Goal: Task Accomplishment & Management: Manage account settings

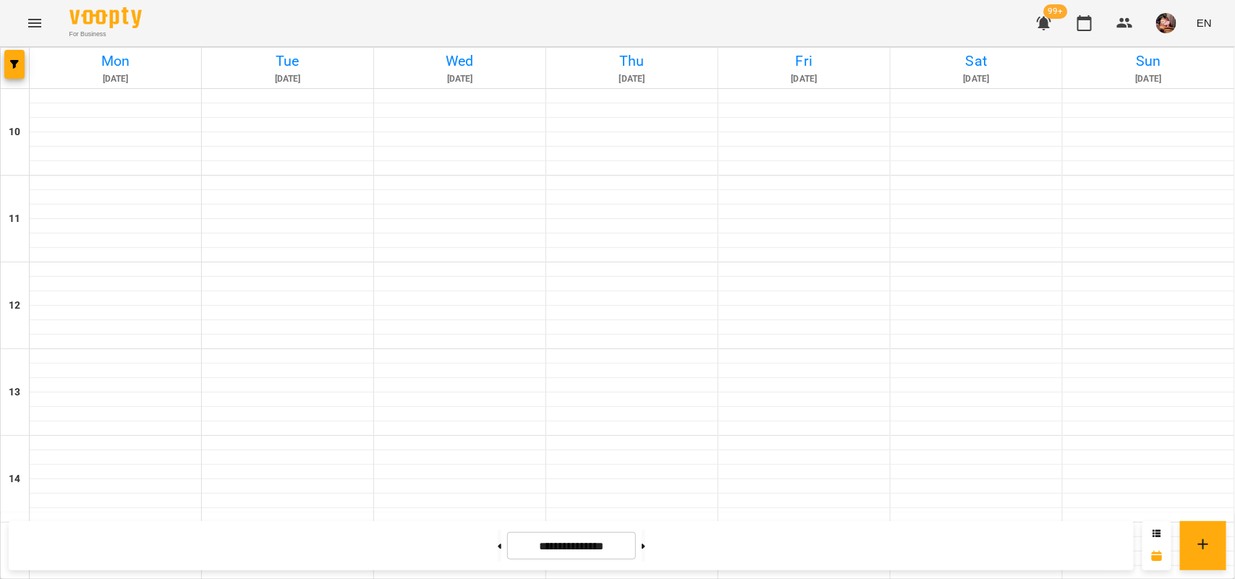
scroll to position [512, 0]
click at [498, 546] on button at bounding box center [500, 546] width 4 height 32
type input "**********"
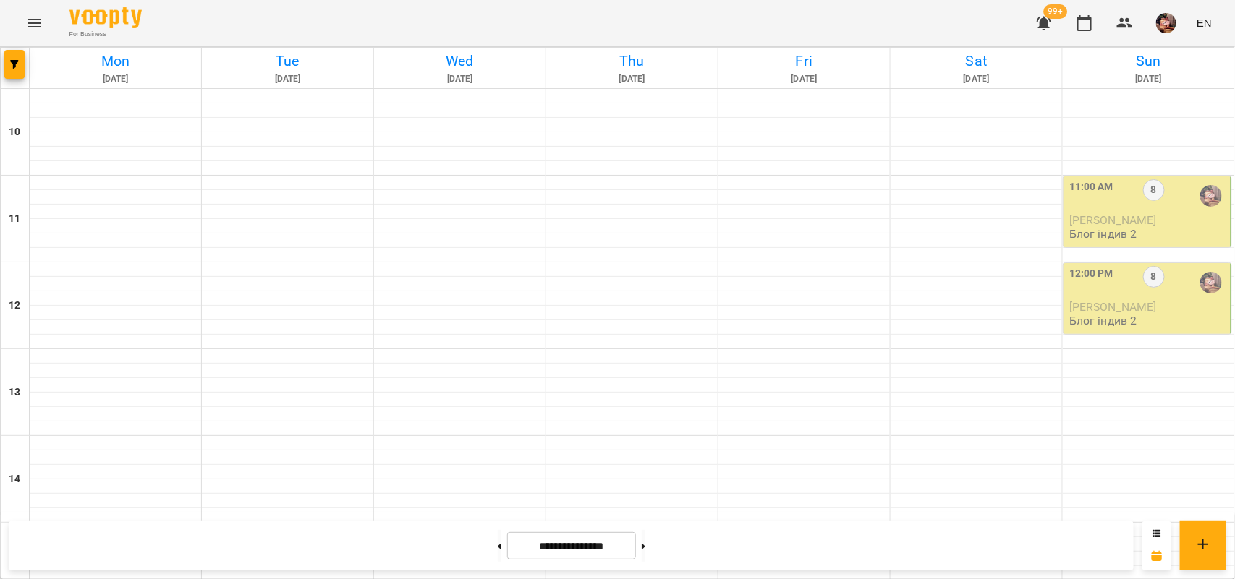
drag, startPoint x: 1214, startPoint y: 284, endPoint x: 1215, endPoint y: 258, distance: 26.1
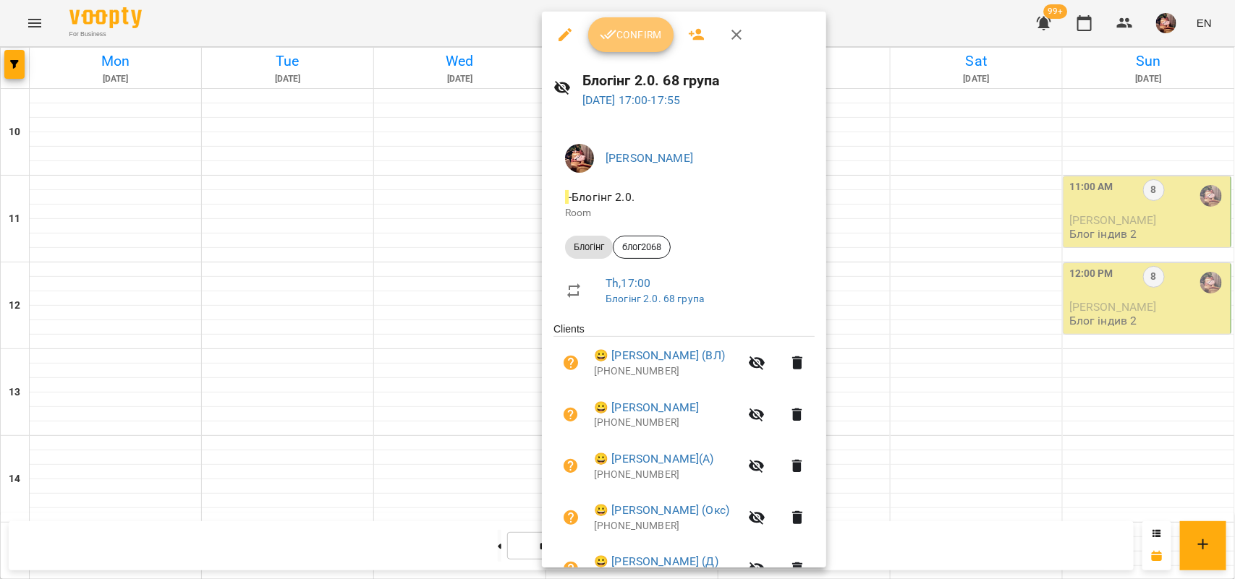
click at [634, 27] on span "Confirm" at bounding box center [631, 34] width 62 height 17
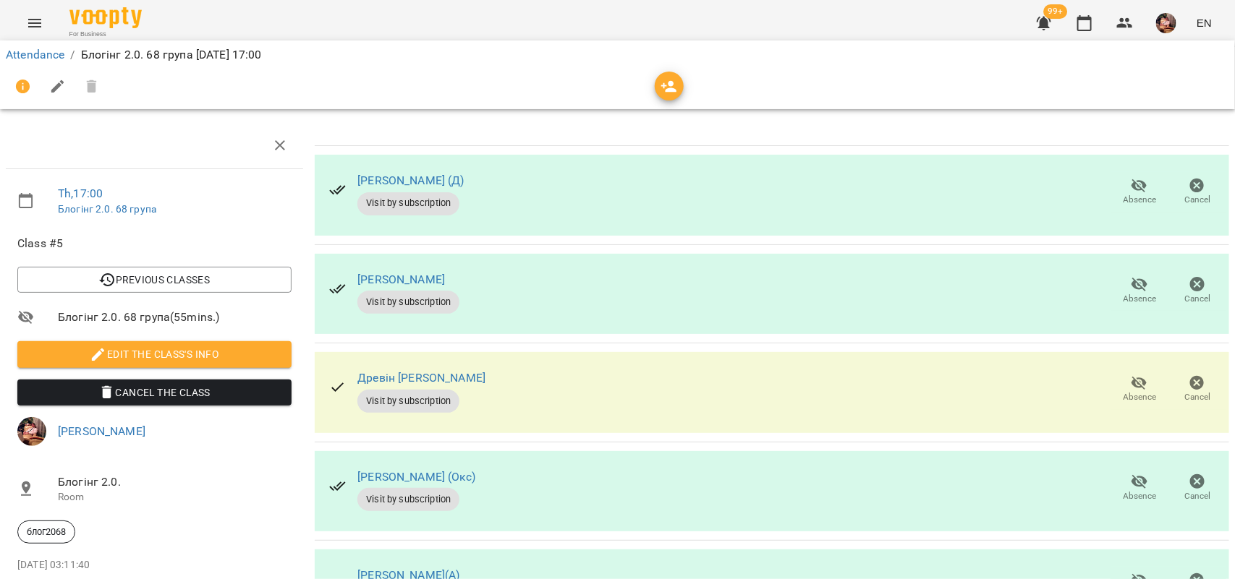
scroll to position [487, 0]
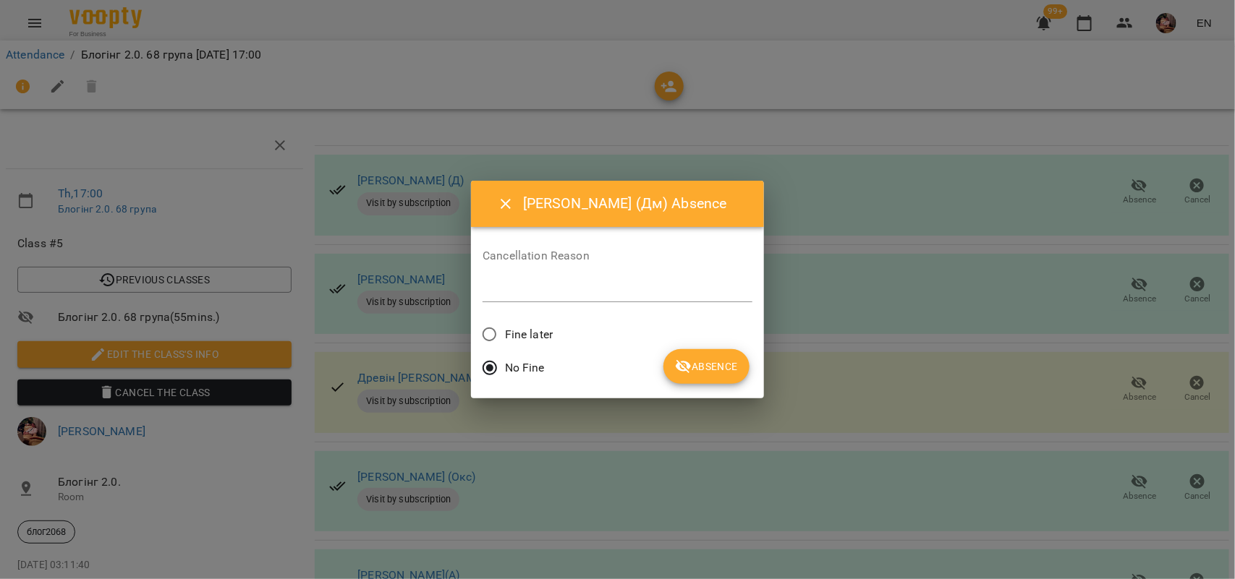
click at [697, 364] on span "Absence" at bounding box center [706, 366] width 63 height 17
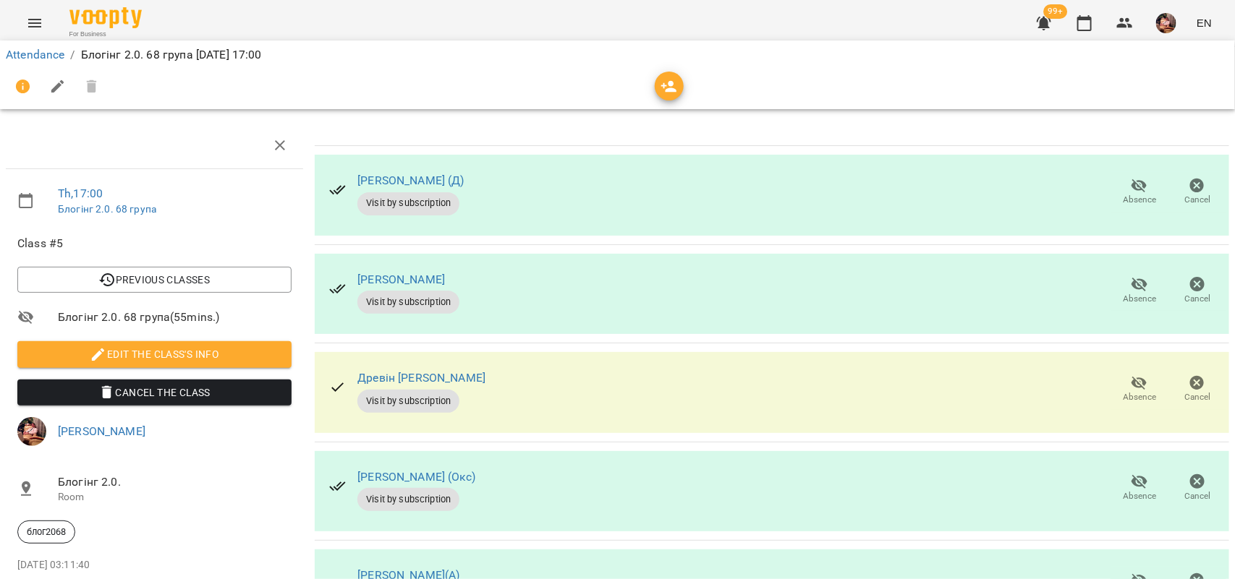
drag, startPoint x: 470, startPoint y: 485, endPoint x: 338, endPoint y: 498, distance: 133.0
copy link "[PERSON_NAME] (Дм)"
click at [1082, 27] on icon "button" at bounding box center [1084, 22] width 17 height 17
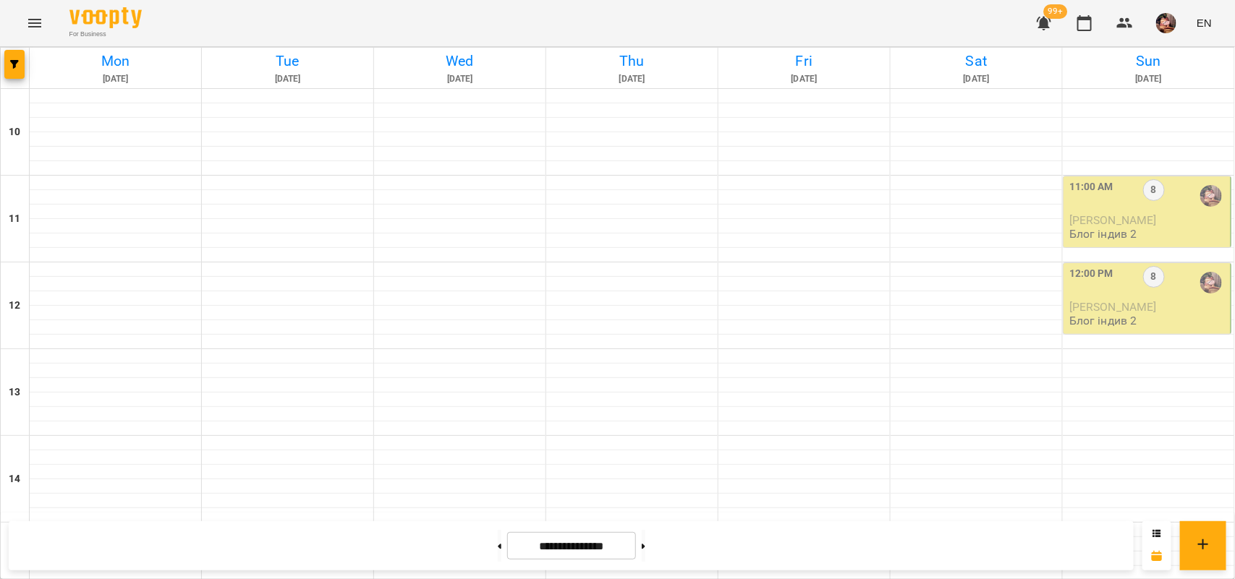
scroll to position [506, 0]
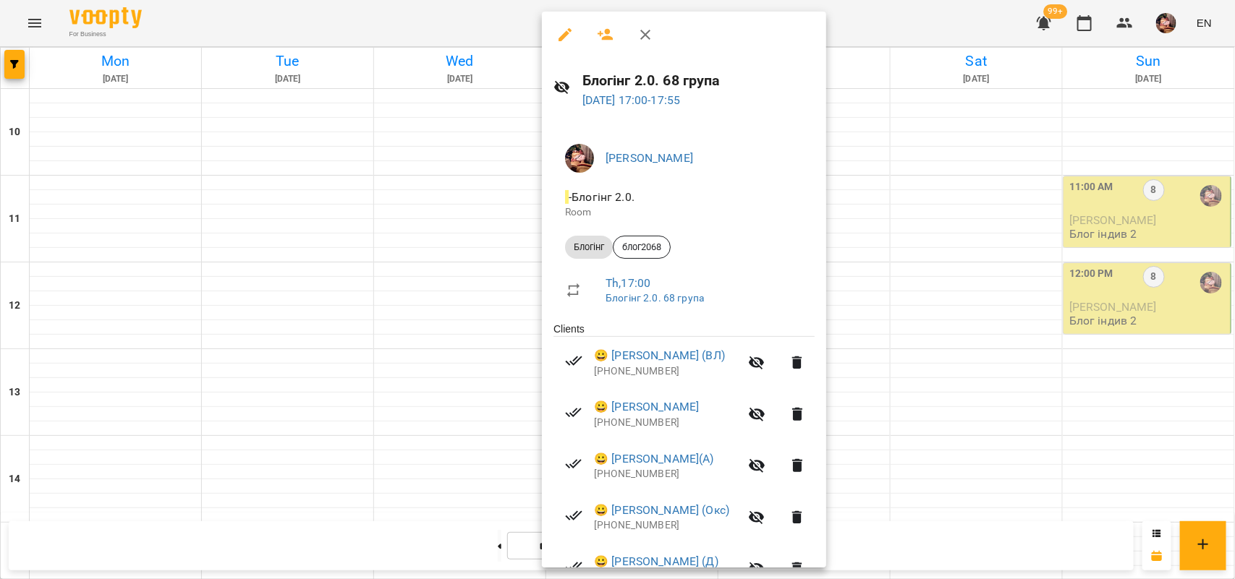
scroll to position [284, 0]
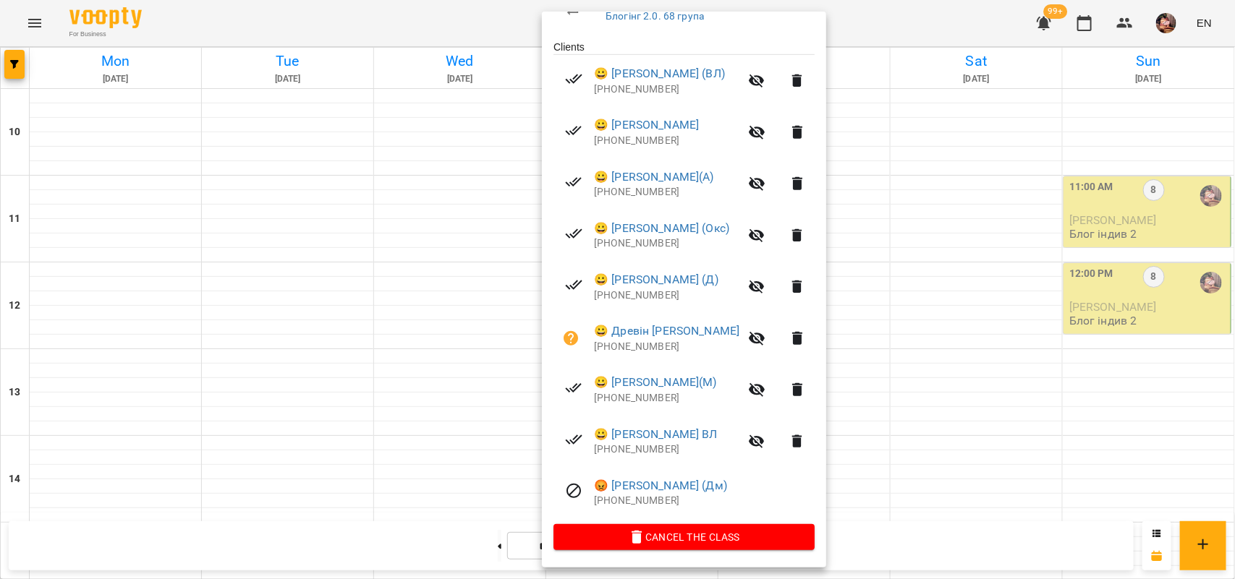
click at [1065, 366] on div at bounding box center [617, 289] width 1235 height 579
